Goal: Find specific page/section: Find specific page/section

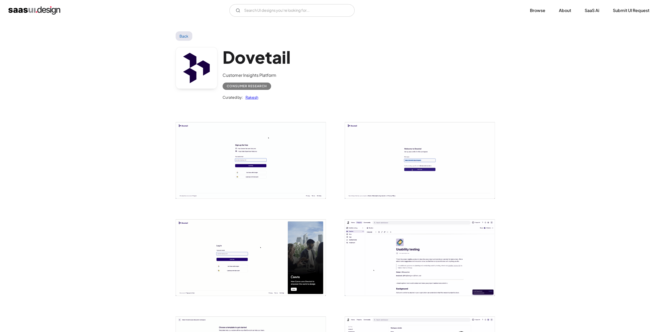
click at [32, 11] on img "home" at bounding box center [34, 10] width 52 height 8
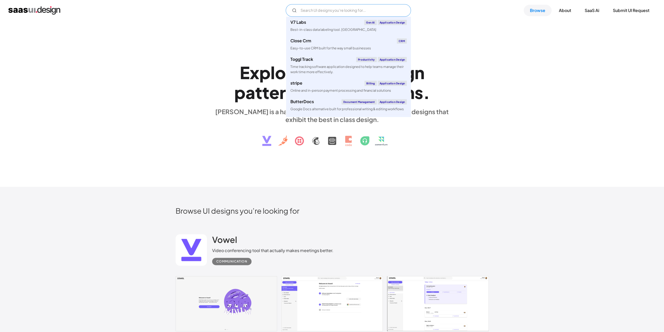
click at [348, 9] on input "Email Form" at bounding box center [348, 10] width 125 height 13
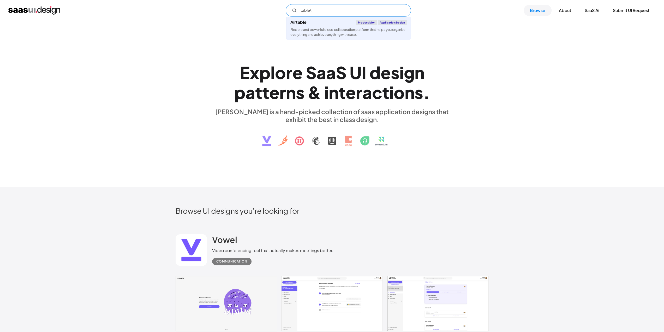
type input "table\"
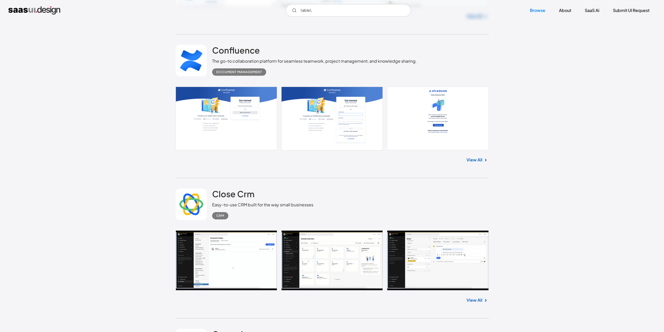
scroll to position [1488, 0]
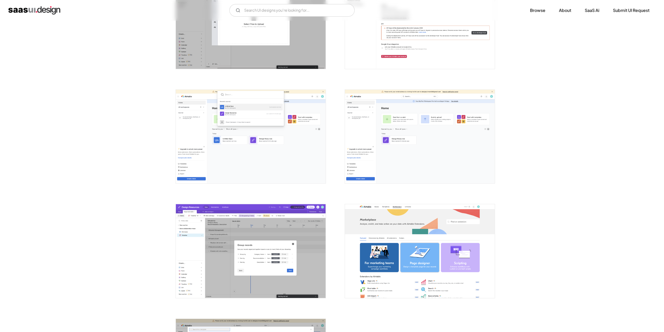
scroll to position [1445, 0]
